Goal: Complete application form

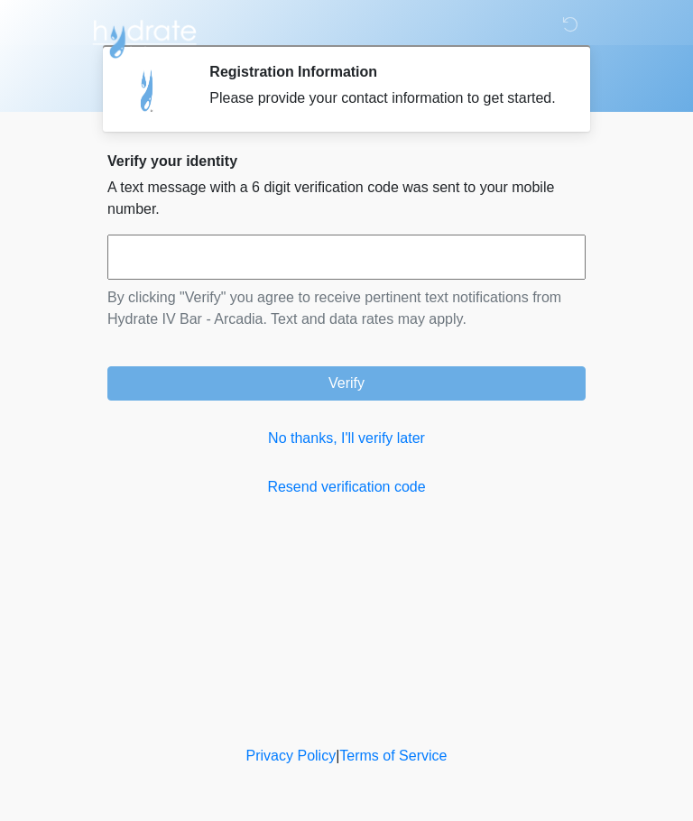
scroll to position [1, 0]
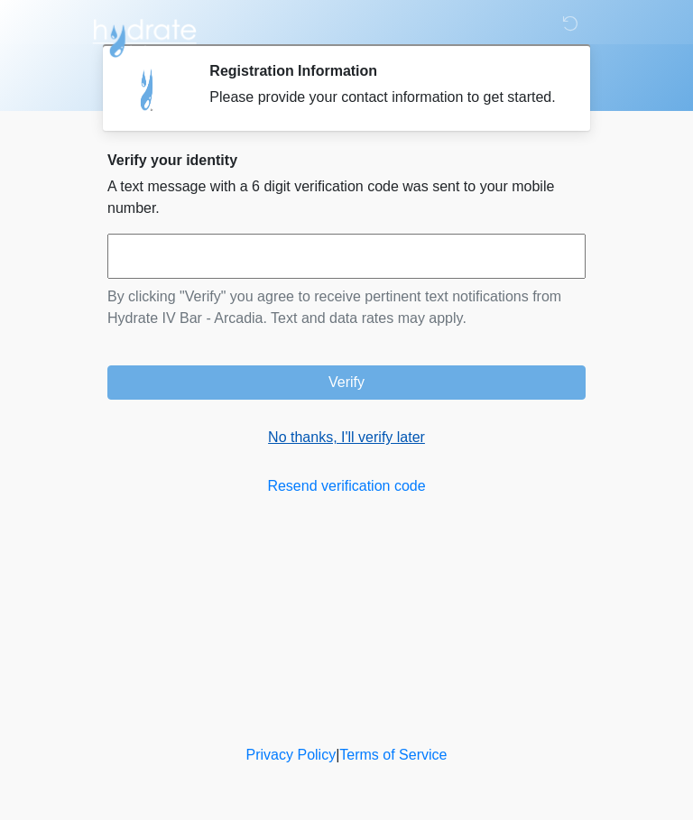
click at [273, 450] on link "No thanks, I'll verify later" at bounding box center [346, 439] width 478 height 22
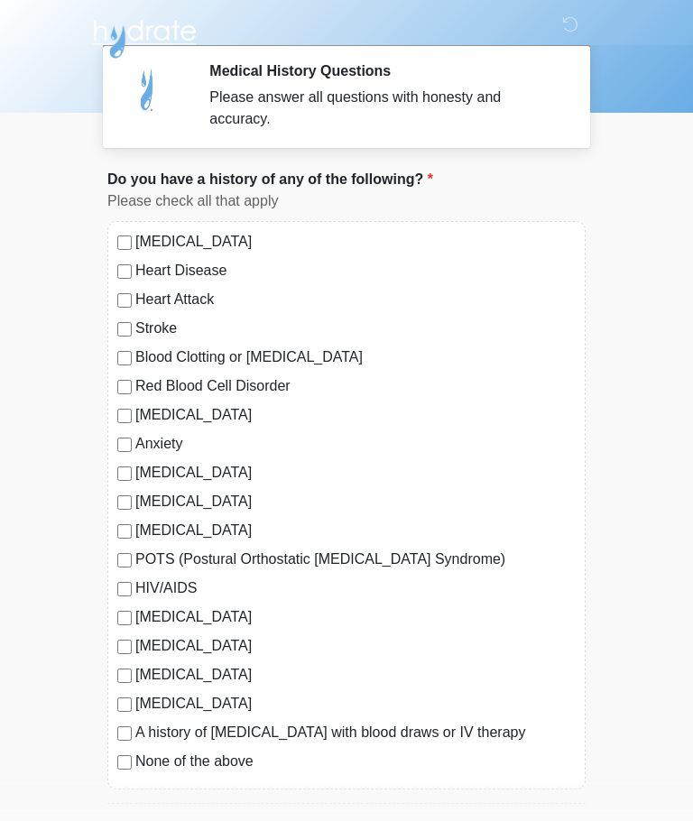
click at [111, 272] on div "High Blood Pressure Heart Disease Heart Attack Stroke Blood Clotting or Bleedin…" at bounding box center [346, 505] width 478 height 569
click at [113, 391] on div "High Blood Pressure Heart Disease Heart Attack Stroke Blood Clotting or Bleedin…" at bounding box center [346, 505] width 478 height 569
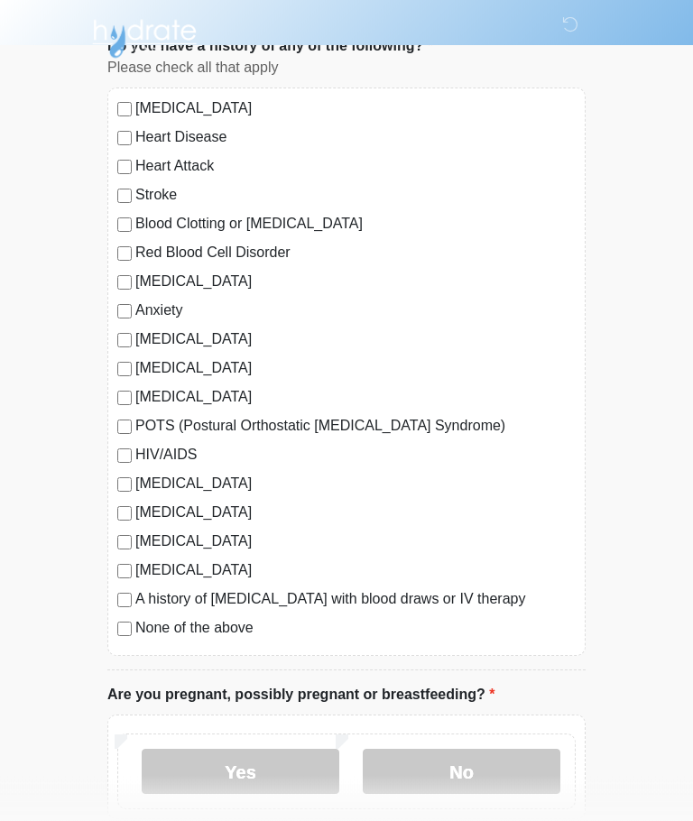
scroll to position [139, 0]
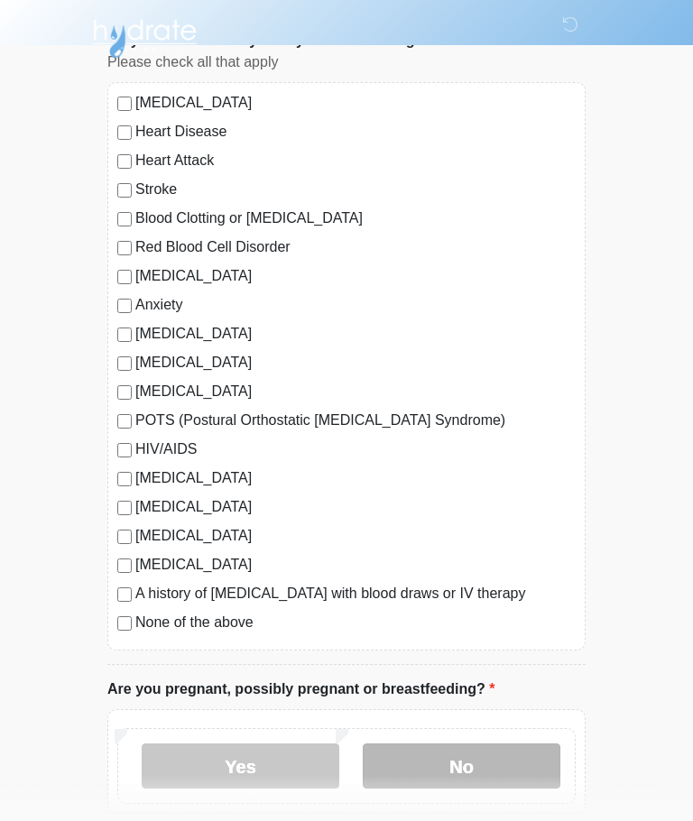
click at [450, 778] on label "No" at bounding box center [462, 767] width 198 height 45
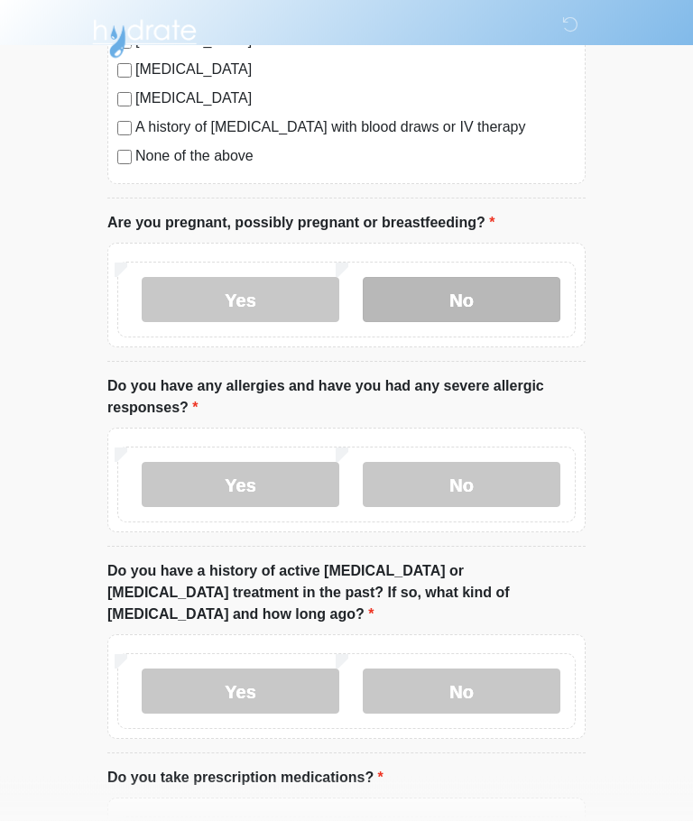
scroll to position [607, 0]
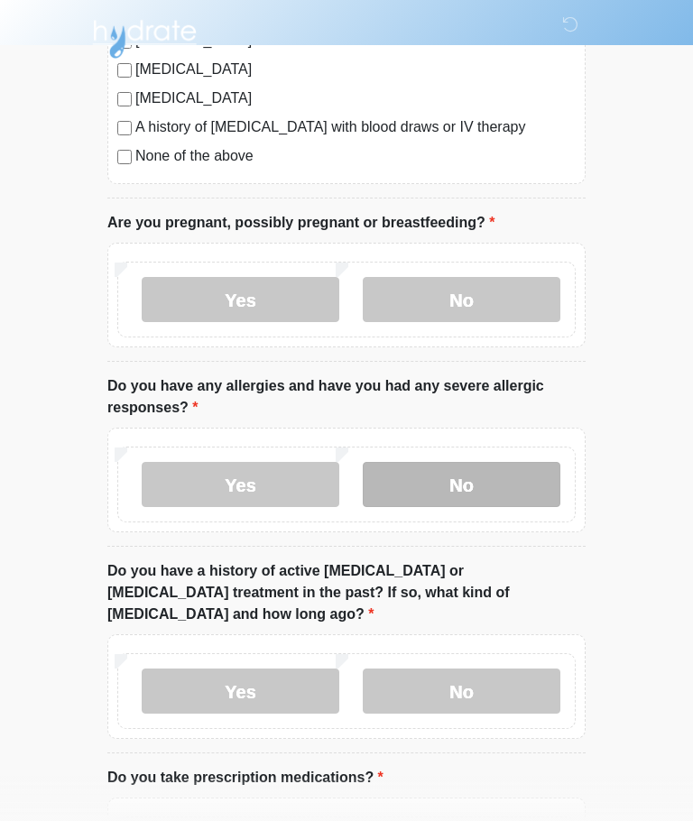
click at [446, 498] on label "No" at bounding box center [462, 484] width 198 height 45
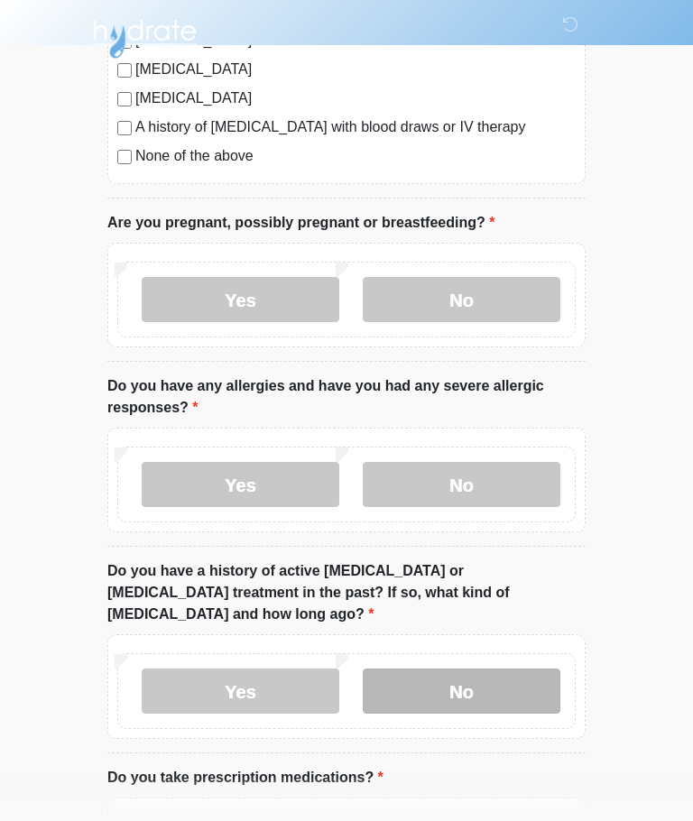
click at [450, 674] on label "No" at bounding box center [462, 691] width 198 height 45
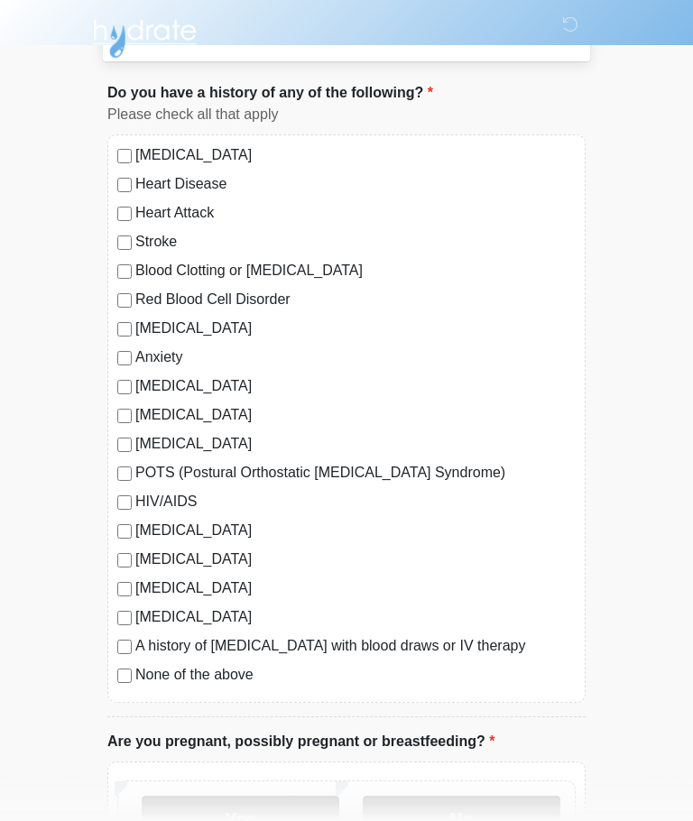
scroll to position [94, 0]
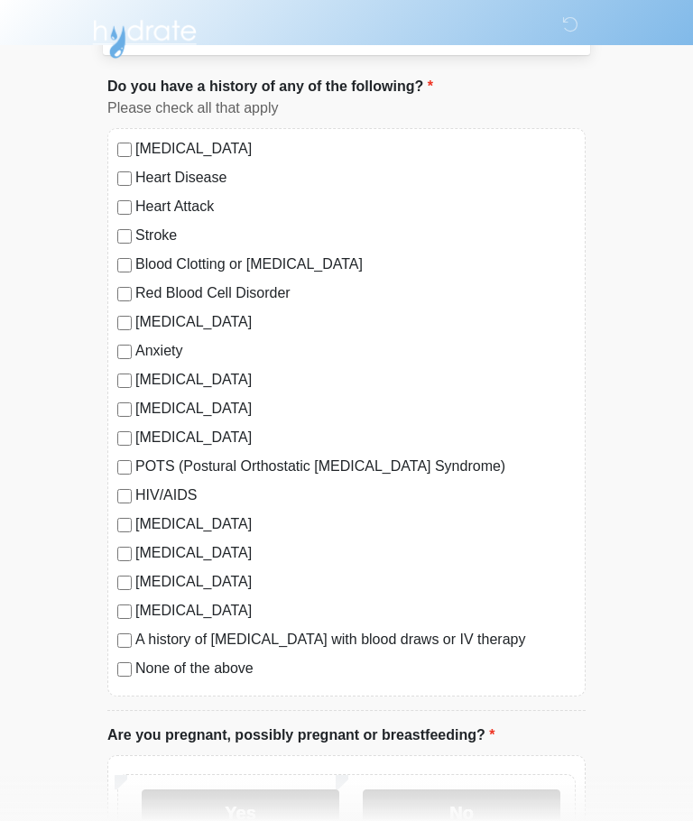
click at [110, 288] on div "High Blood Pressure Heart Disease Heart Attack Stroke Blood Clotting or Bleedin…" at bounding box center [346, 412] width 478 height 569
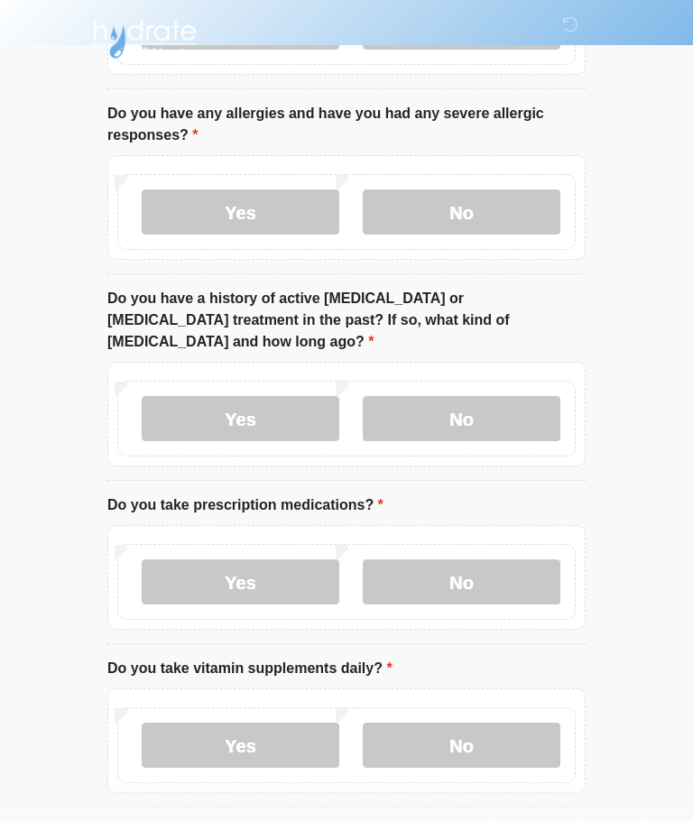
scroll to position [925, 0]
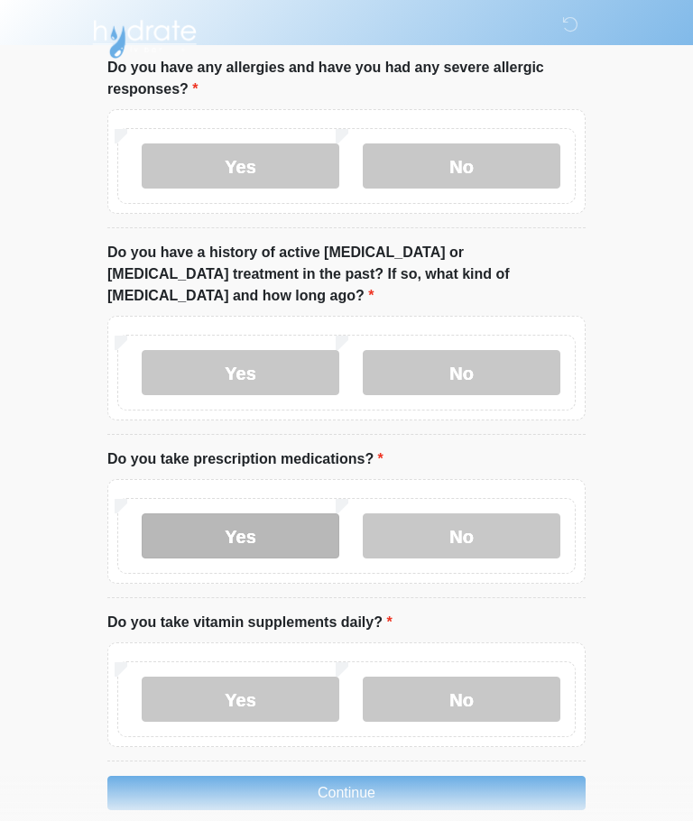
click at [219, 519] on label "Yes" at bounding box center [241, 536] width 198 height 45
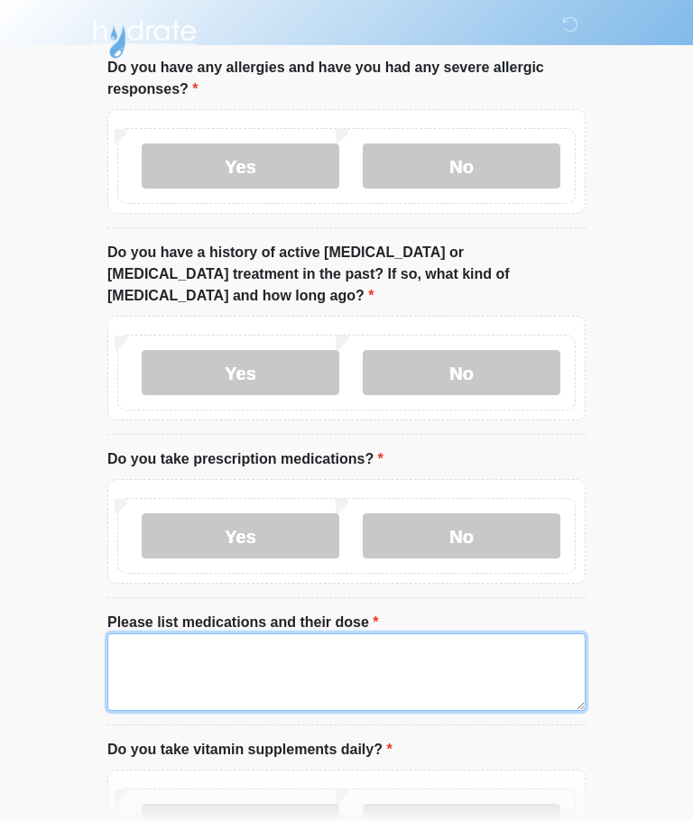
click at [163, 645] on textarea "Please list medications and their dose" at bounding box center [346, 673] width 478 height 78
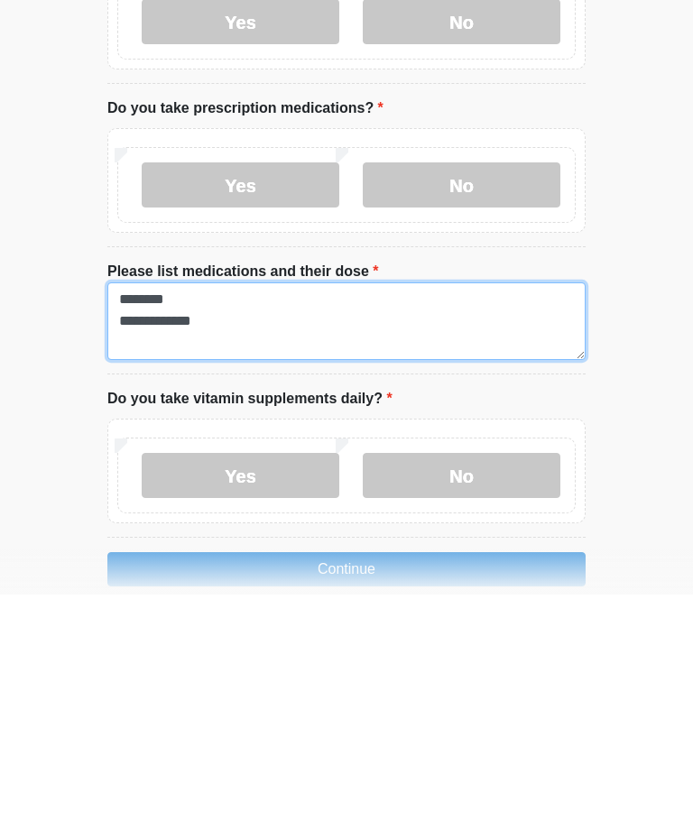
click at [170, 509] on textarea "**********" at bounding box center [346, 548] width 478 height 78
click at [231, 509] on textarea "**********" at bounding box center [346, 548] width 478 height 78
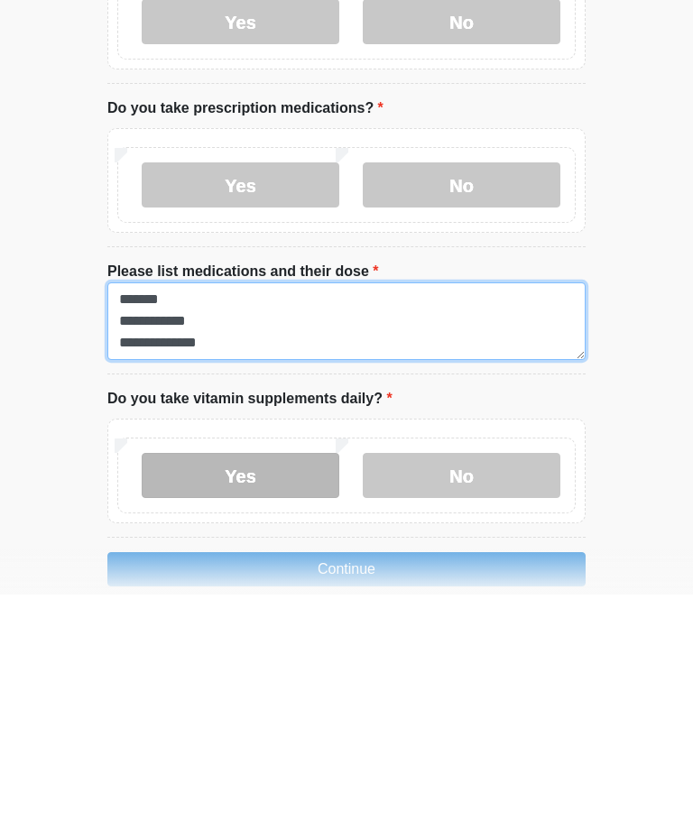
type textarea "**********"
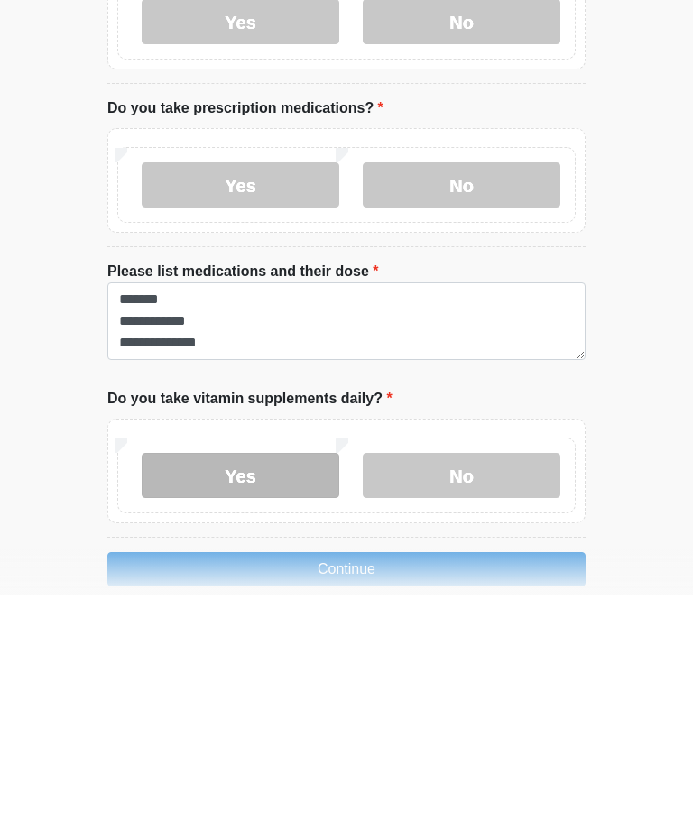
click at [209, 680] on label "Yes" at bounding box center [241, 702] width 198 height 45
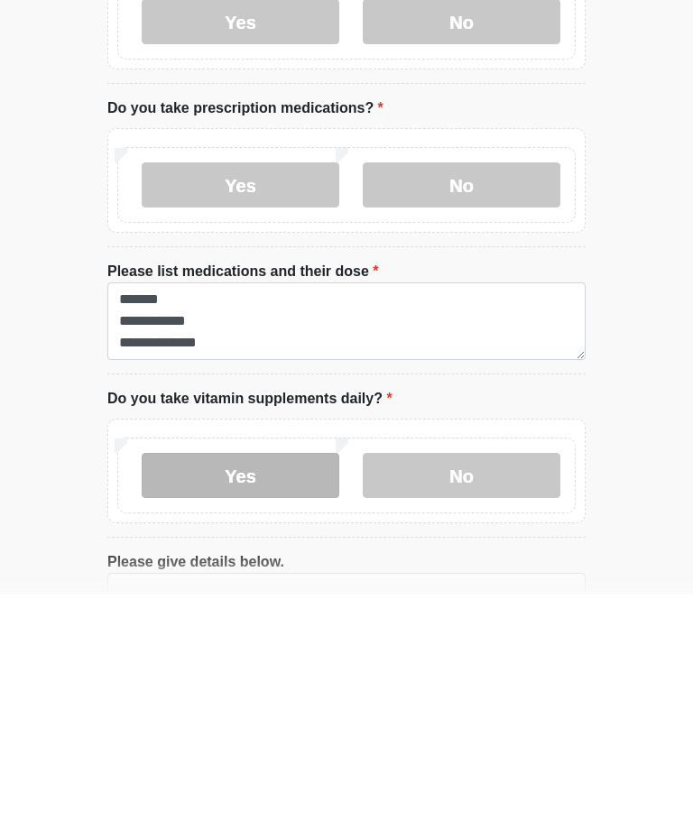
scroll to position [1053, 0]
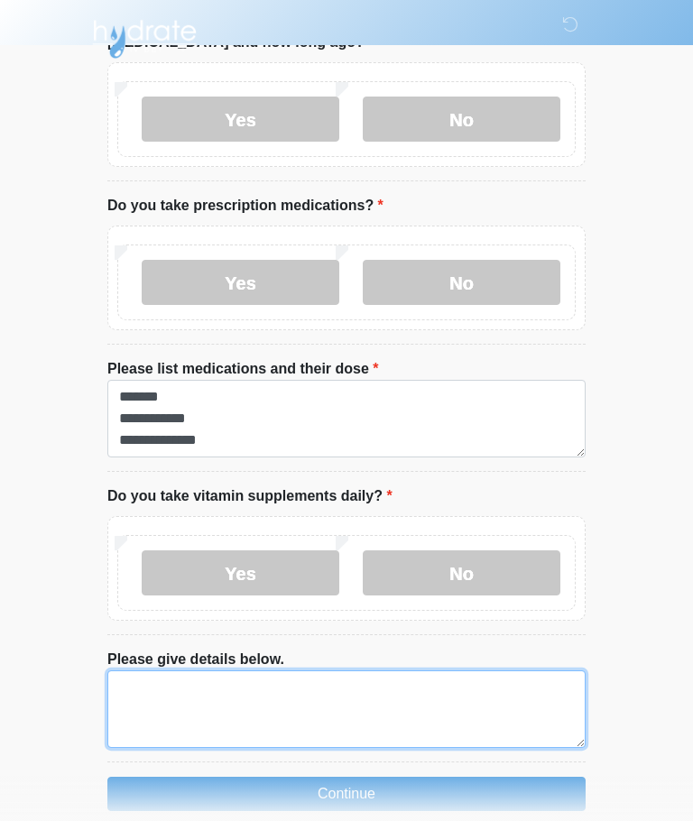
click at [138, 671] on textarea "Please give details below." at bounding box center [346, 710] width 478 height 78
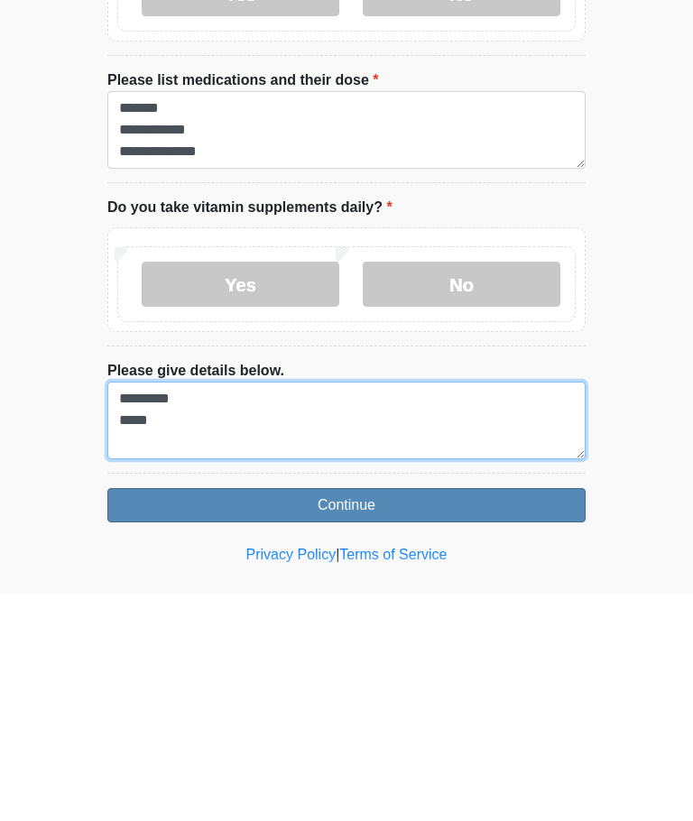
type textarea "********* ****"
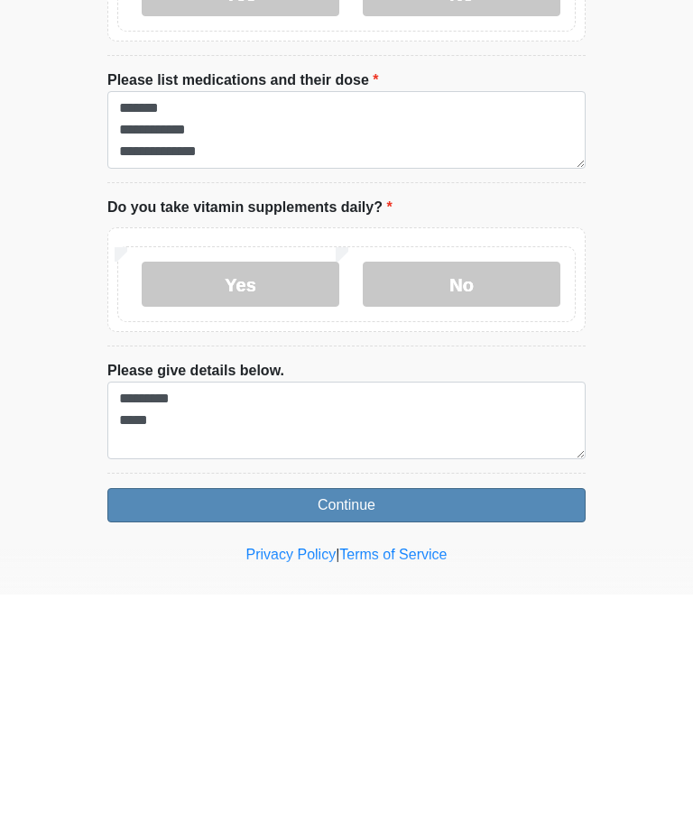
click at [244, 715] on button "Continue" at bounding box center [346, 732] width 478 height 34
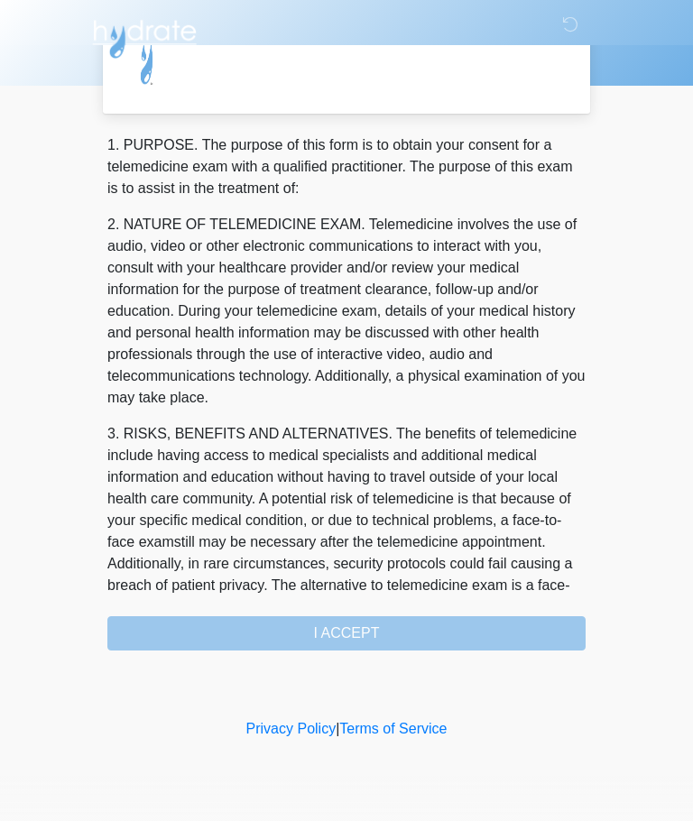
scroll to position [0, 0]
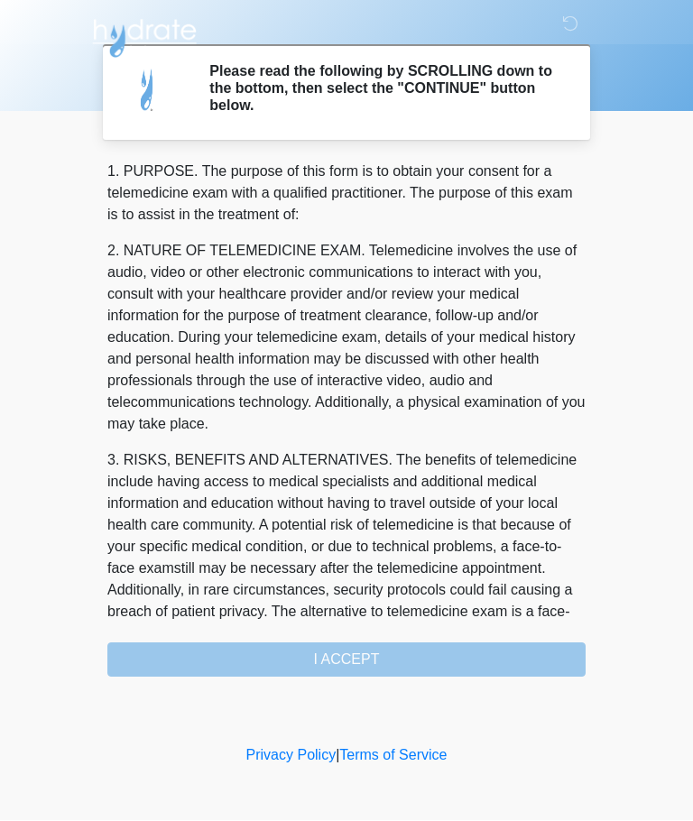
click at [228, 664] on div "1. PURPOSE. The purpose of this form is to obtain your consent for a telemedici…" at bounding box center [346, 420] width 478 height 516
click at [285, 656] on div "1. PURPOSE. The purpose of this form is to obtain your consent for a telemedici…" at bounding box center [346, 420] width 478 height 516
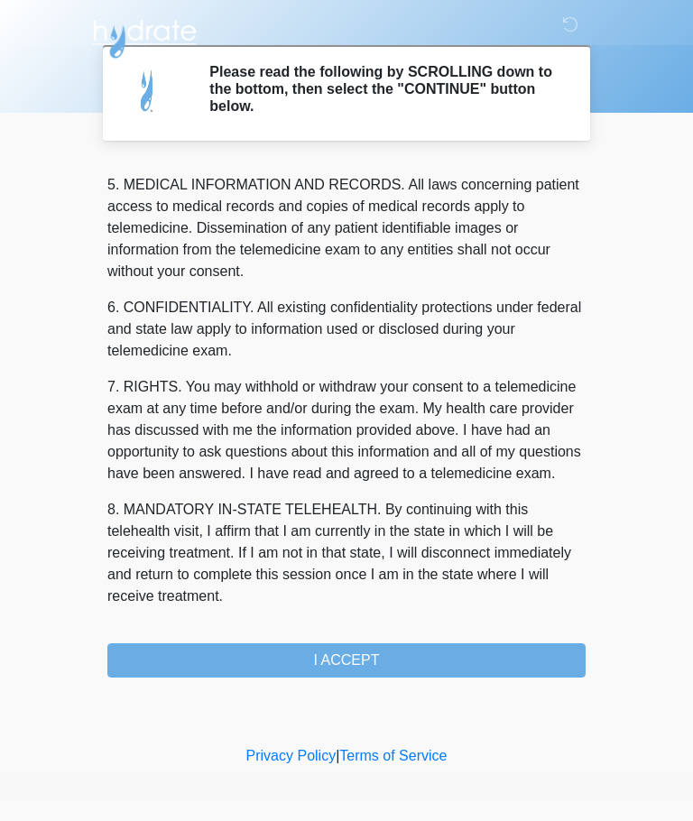
scroll to position [587, 0]
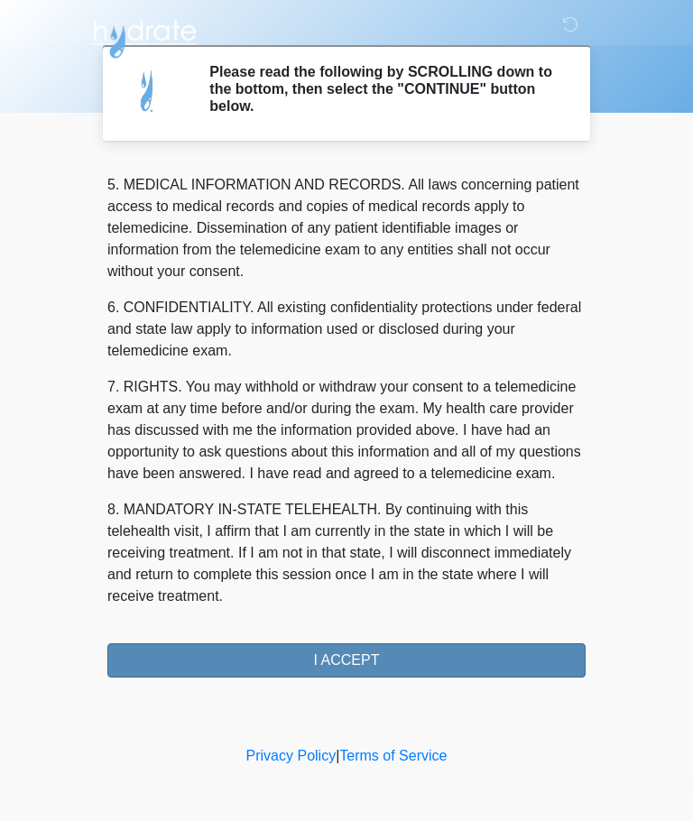
click at [300, 661] on button "I ACCEPT" at bounding box center [346, 661] width 478 height 34
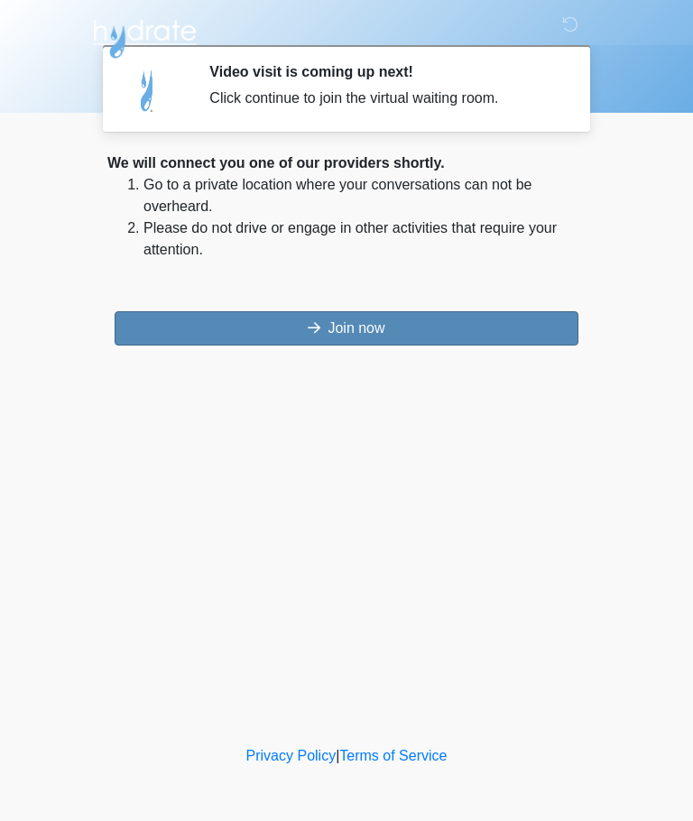
click at [269, 329] on button "Join now" at bounding box center [347, 328] width 464 height 34
